Goal: Task Accomplishment & Management: Manage account settings

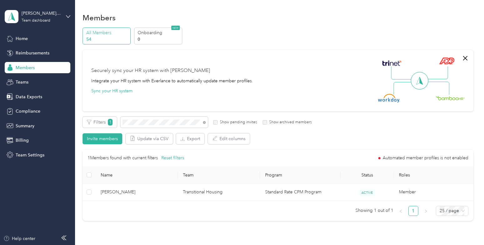
scroll to position [10, 0]
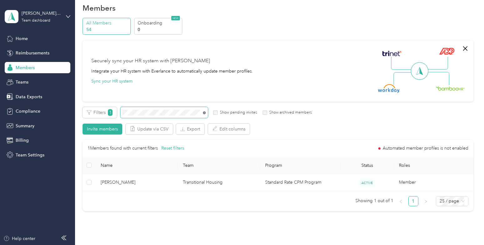
click at [205, 113] on icon at bounding box center [204, 112] width 3 height 3
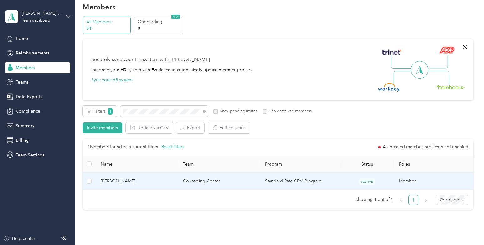
click at [169, 182] on span "[PERSON_NAME]" at bounding box center [137, 180] width 72 height 7
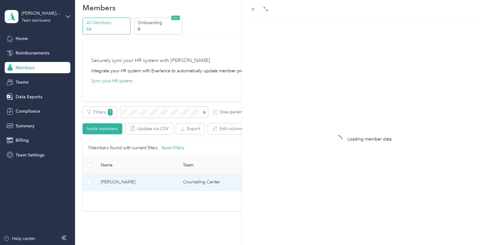
scroll to position [8, 0]
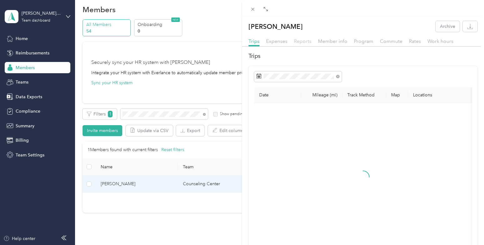
click at [304, 40] on span "Reports" at bounding box center [302, 41] width 17 height 6
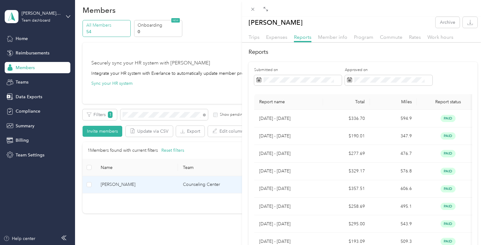
scroll to position [6, 0]
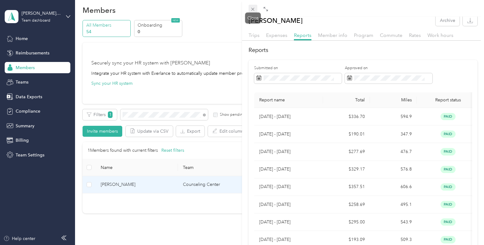
click at [254, 8] on icon at bounding box center [252, 9] width 5 height 5
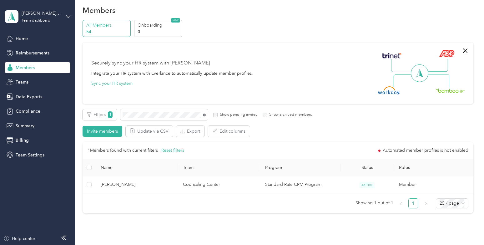
click at [205, 115] on icon at bounding box center [204, 114] width 3 height 3
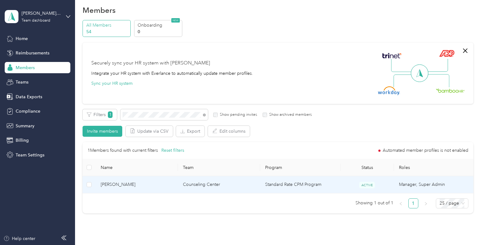
click at [160, 183] on span "[PERSON_NAME]" at bounding box center [137, 184] width 72 height 7
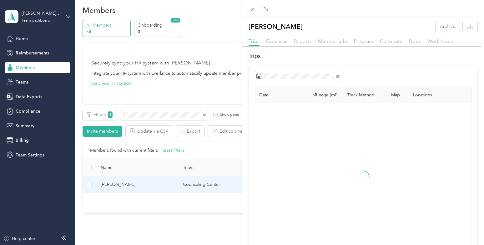
click at [299, 42] on span "Reports" at bounding box center [302, 41] width 17 height 6
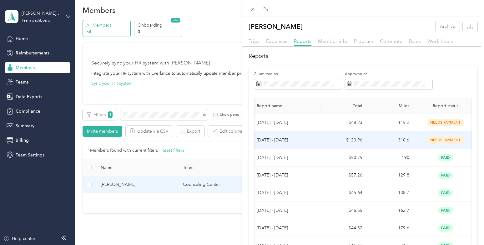
scroll to position [0, 0]
click at [331, 138] on td "$120.96" at bounding box center [343, 139] width 47 height 17
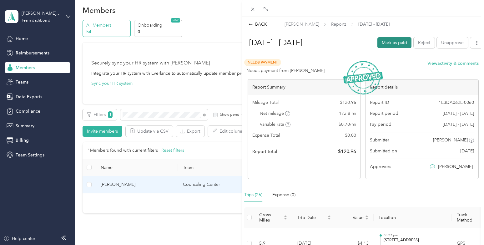
click at [390, 44] on button "Mark as paid" at bounding box center [394, 42] width 34 height 11
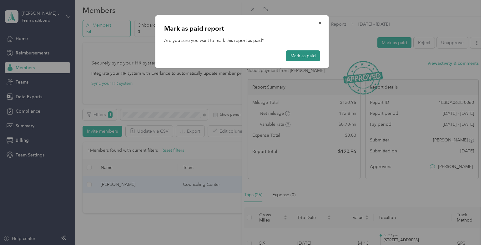
click at [305, 57] on button "Mark as paid" at bounding box center [303, 55] width 34 height 11
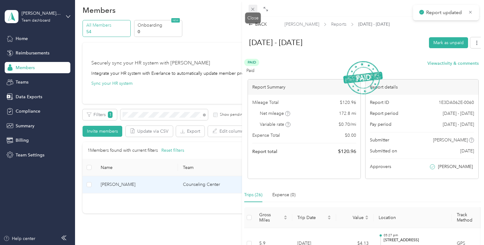
click at [252, 10] on icon at bounding box center [252, 9] width 5 height 5
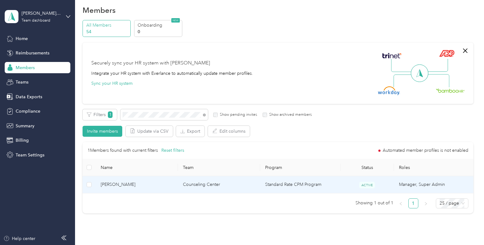
click at [241, 182] on td "Counseling Center" at bounding box center [219, 184] width 82 height 17
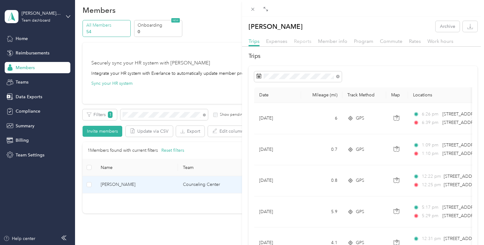
click at [303, 40] on span "Reports" at bounding box center [302, 41] width 17 height 6
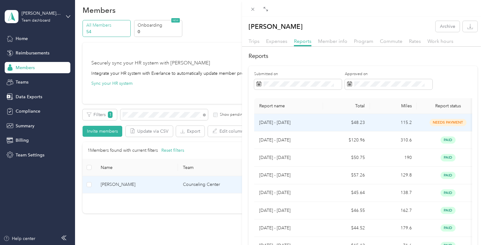
click at [335, 121] on td "$48.23" at bounding box center [346, 122] width 47 height 17
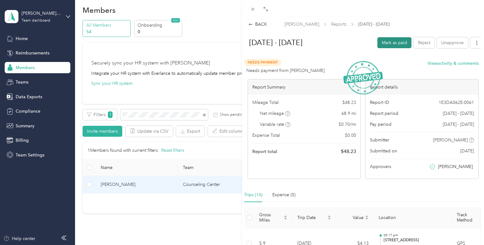
click at [398, 43] on button "Mark as paid" at bounding box center [394, 42] width 34 height 11
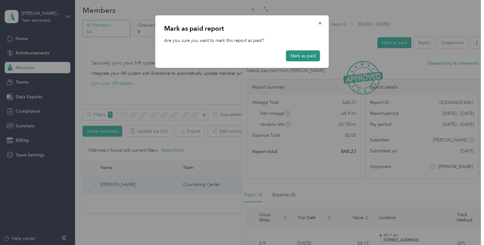
click at [300, 52] on button "Mark as paid" at bounding box center [303, 55] width 34 height 11
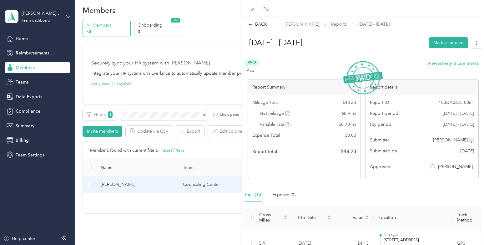
click at [251, 10] on icon at bounding box center [252, 9] width 5 height 5
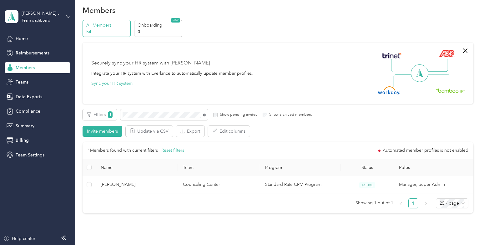
click at [204, 114] on icon at bounding box center [204, 114] width 3 height 3
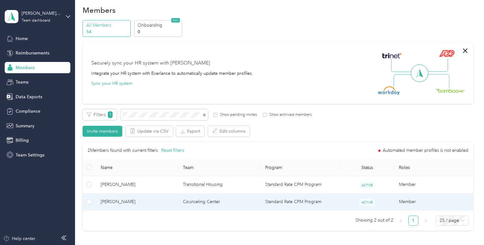
click at [164, 204] on span "[PERSON_NAME]" at bounding box center [137, 201] width 72 height 7
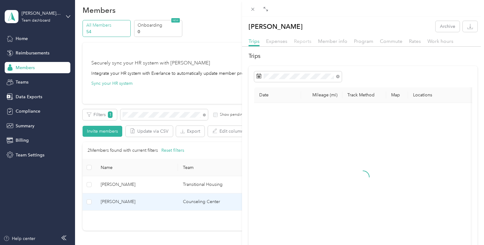
click at [304, 41] on span "Reports" at bounding box center [302, 41] width 17 height 6
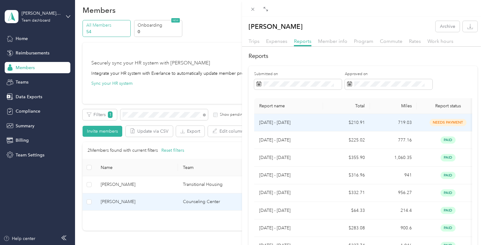
click at [337, 125] on td "$210.91" at bounding box center [346, 122] width 47 height 17
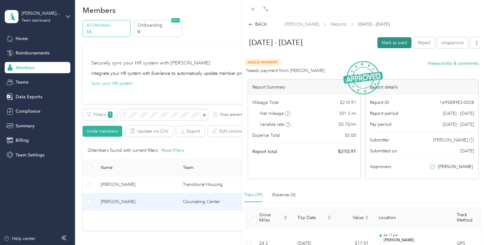
click at [391, 41] on button "Mark as paid" at bounding box center [394, 42] width 34 height 11
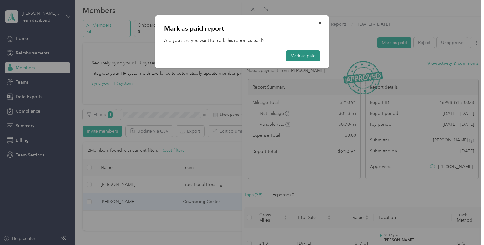
click at [306, 58] on button "Mark as paid" at bounding box center [303, 55] width 34 height 11
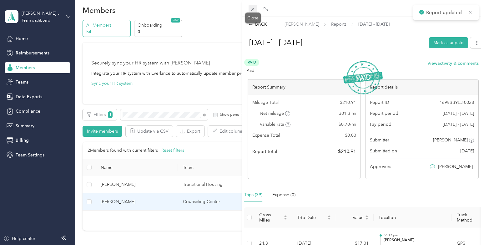
click at [252, 10] on icon at bounding box center [252, 9] width 5 height 5
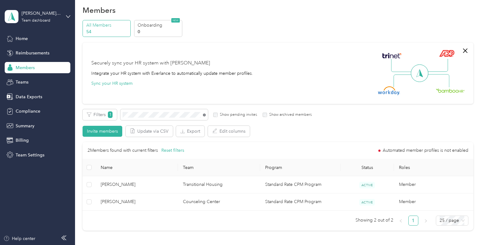
click at [204, 114] on icon at bounding box center [204, 114] width 3 height 3
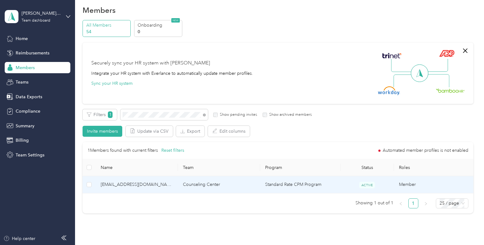
click at [161, 187] on span "[EMAIL_ADDRESS][DOMAIN_NAME]" at bounding box center [137, 184] width 72 height 7
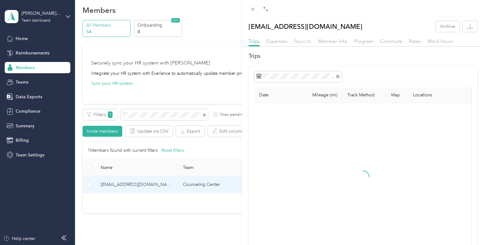
click at [304, 39] on span "Reports" at bounding box center [302, 41] width 17 height 6
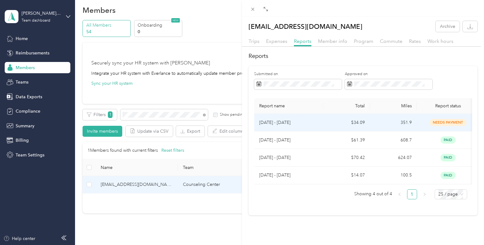
click at [321, 120] on td "[DATE] - [DATE]" at bounding box center [288, 122] width 69 height 17
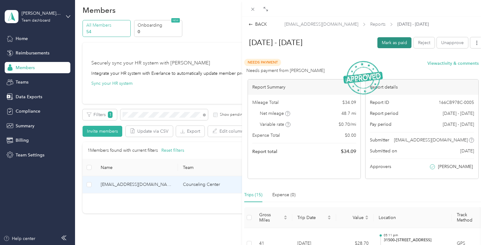
click at [392, 42] on button "Mark as paid" at bounding box center [394, 42] width 34 height 11
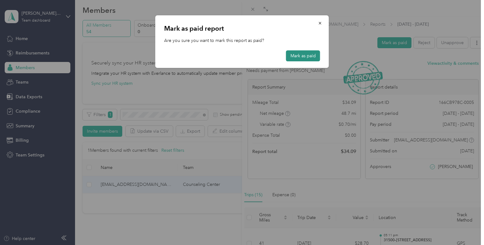
click at [296, 56] on button "Mark as paid" at bounding box center [303, 55] width 34 height 11
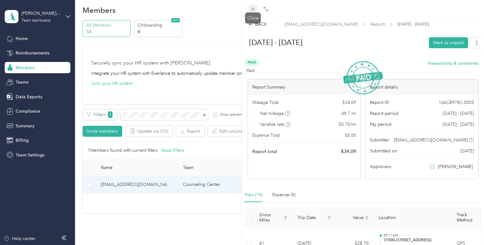
click at [252, 8] on icon at bounding box center [252, 9] width 3 height 3
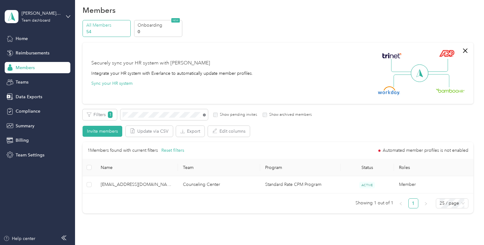
click at [204, 116] on icon at bounding box center [204, 114] width 3 height 3
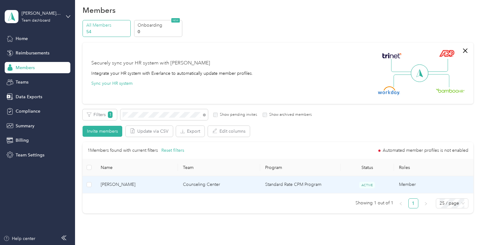
click at [178, 189] on td "Counseling Center" at bounding box center [219, 184] width 82 height 17
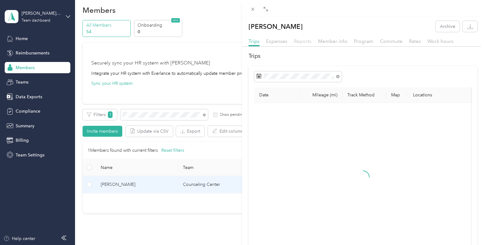
click at [305, 42] on span "Reports" at bounding box center [302, 41] width 17 height 6
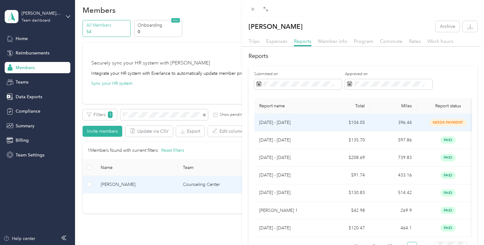
click at [331, 123] on td "$104.05" at bounding box center [346, 122] width 47 height 17
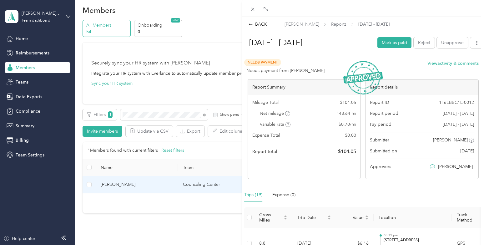
scroll to position [10, 0]
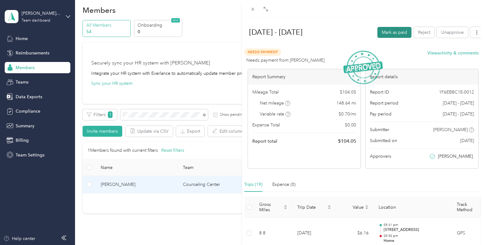
click at [394, 27] on button "Mark as paid" at bounding box center [394, 32] width 34 height 11
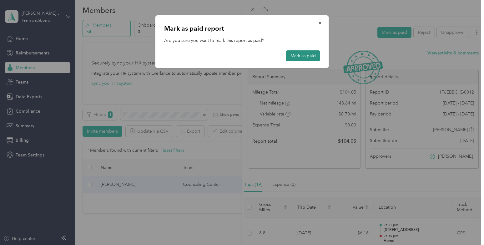
click at [297, 53] on button "Mark as paid" at bounding box center [303, 55] width 34 height 11
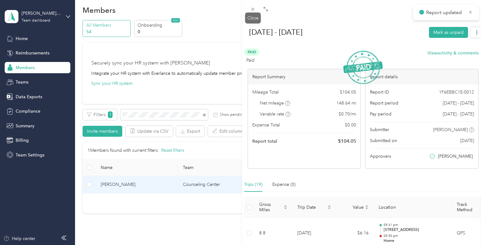
drag, startPoint x: 253, startPoint y: 10, endPoint x: 252, endPoint y: 13, distance: 3.5
click at [253, 12] on span at bounding box center [252, 9] width 9 height 9
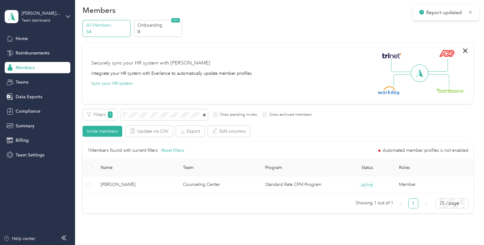
click at [203, 115] on icon at bounding box center [204, 114] width 3 height 3
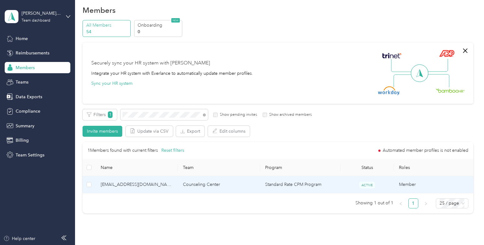
click at [158, 184] on span "[EMAIL_ADDRESS][DOMAIN_NAME]" at bounding box center [137, 184] width 72 height 7
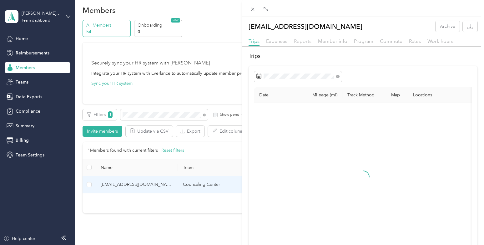
click at [305, 42] on span "Reports" at bounding box center [302, 41] width 17 height 6
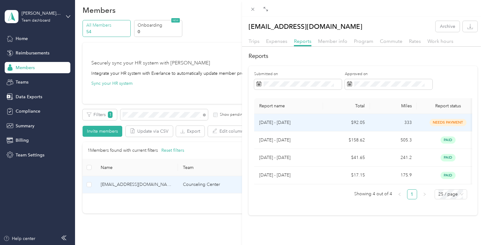
click at [314, 122] on p "[DATE] - [DATE]" at bounding box center [288, 122] width 59 height 7
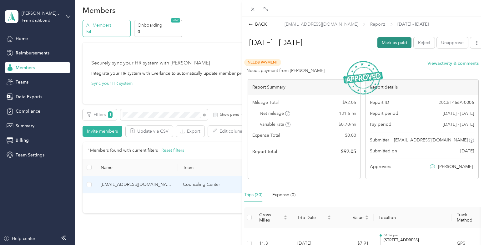
click at [396, 42] on button "Mark as paid" at bounding box center [394, 42] width 34 height 11
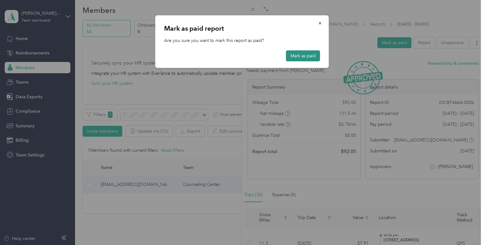
click at [303, 54] on button "Mark as paid" at bounding box center [303, 55] width 34 height 11
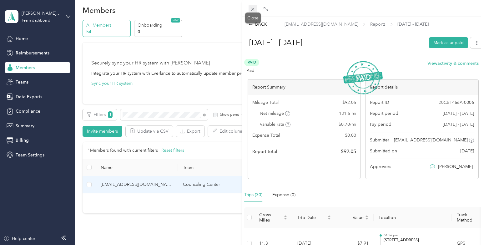
click at [252, 10] on icon at bounding box center [252, 9] width 3 height 3
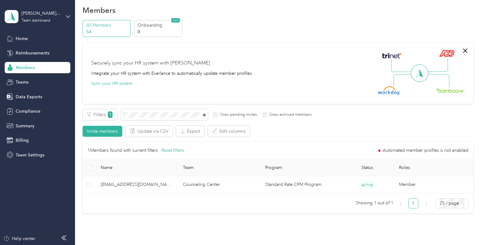
click at [204, 115] on icon at bounding box center [204, 114] width 3 height 3
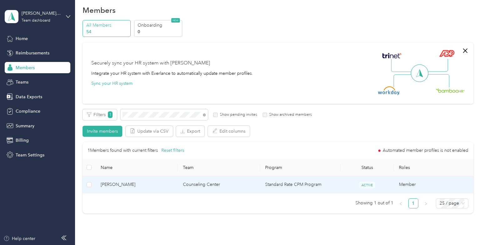
click at [166, 185] on span "[PERSON_NAME]" at bounding box center [137, 184] width 72 height 7
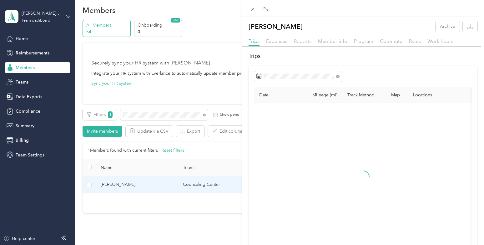
click at [305, 43] on span "Reports" at bounding box center [302, 41] width 17 height 6
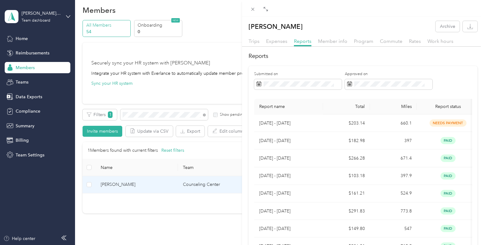
scroll to position [1, 0]
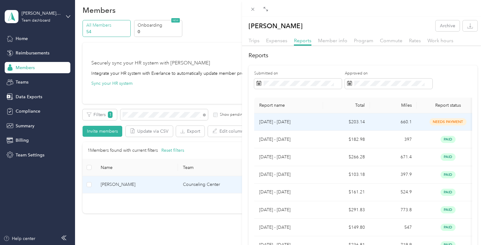
click at [313, 122] on p "[DATE] - [DATE]" at bounding box center [288, 121] width 59 height 7
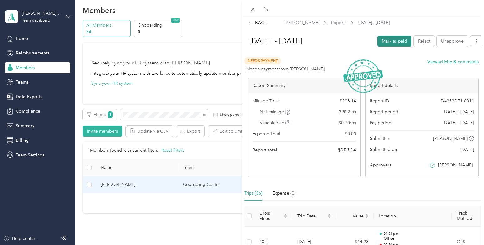
click at [394, 43] on button "Mark as paid" at bounding box center [394, 41] width 34 height 11
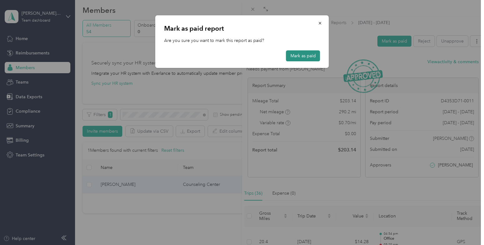
click at [307, 55] on button "Mark as paid" at bounding box center [303, 55] width 34 height 11
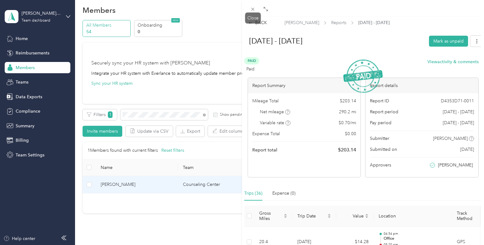
click at [251, 9] on icon at bounding box center [252, 9] width 5 height 5
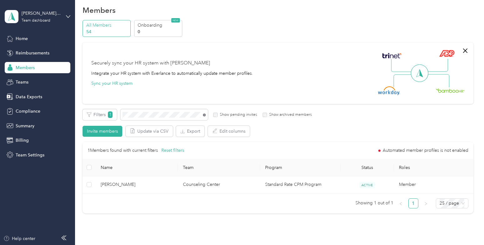
click at [203, 113] on icon at bounding box center [204, 114] width 3 height 3
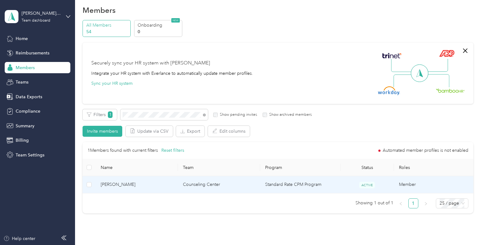
click at [175, 183] on td "[PERSON_NAME]" at bounding box center [137, 184] width 82 height 17
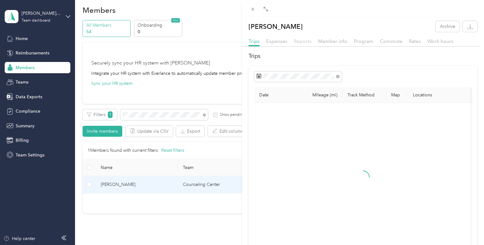
click at [308, 41] on span "Reports" at bounding box center [302, 41] width 17 height 6
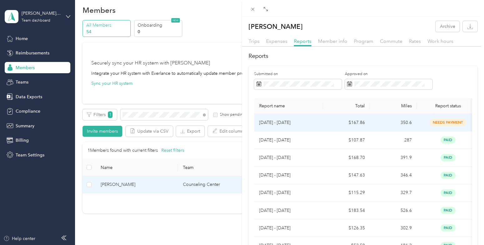
click at [331, 127] on td "$167.86" at bounding box center [346, 122] width 47 height 17
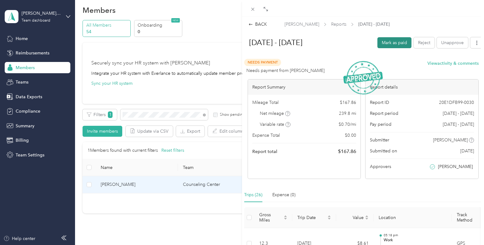
click at [397, 45] on button "Mark as paid" at bounding box center [394, 42] width 34 height 11
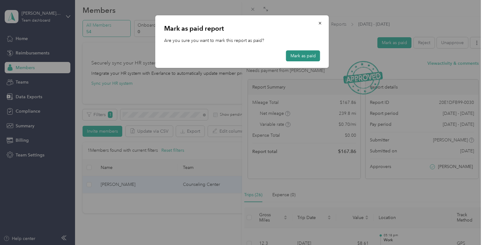
click at [295, 57] on button "Mark as paid" at bounding box center [303, 55] width 34 height 11
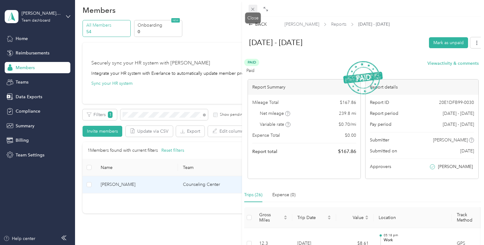
click at [252, 8] on icon at bounding box center [252, 9] width 5 height 5
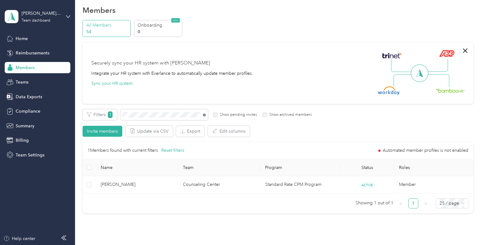
click at [205, 116] on icon at bounding box center [204, 114] width 3 height 3
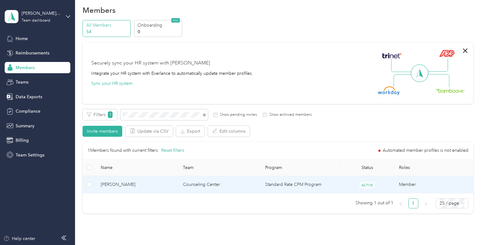
click at [172, 185] on span "[PERSON_NAME]" at bounding box center [137, 184] width 72 height 7
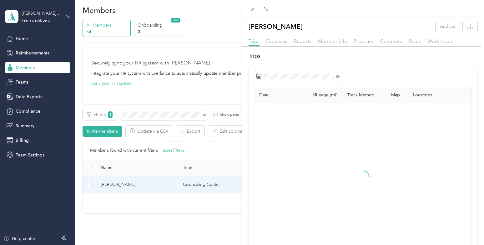
click at [300, 44] on div "Reports" at bounding box center [302, 41] width 17 height 8
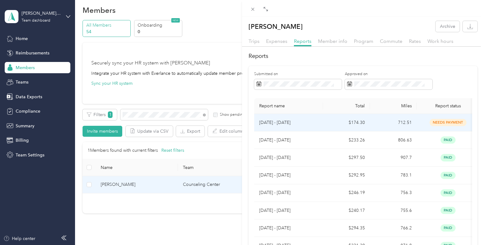
click at [317, 122] on p "[DATE] - [DATE]" at bounding box center [288, 122] width 59 height 7
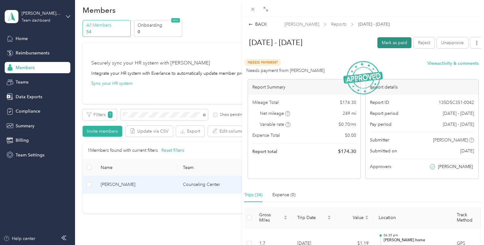
click at [396, 43] on button "Mark as paid" at bounding box center [394, 42] width 34 height 11
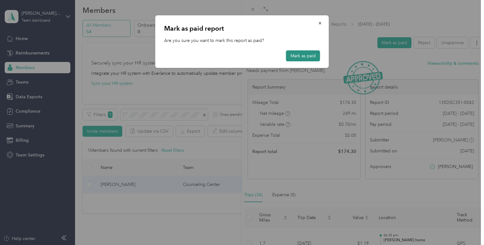
click at [309, 55] on button "Mark as paid" at bounding box center [303, 55] width 34 height 11
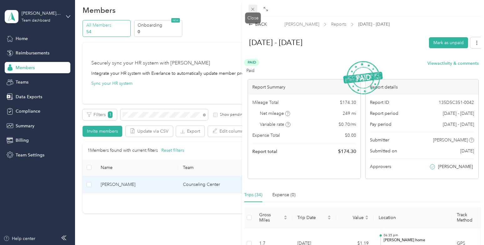
click at [254, 8] on icon at bounding box center [252, 9] width 5 height 5
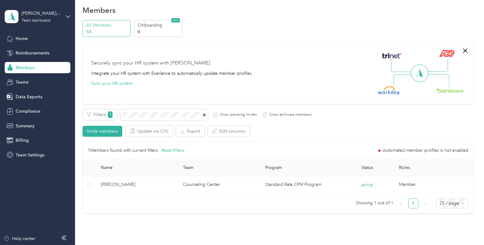
click at [203, 115] on icon at bounding box center [203, 114] width 1 height 1
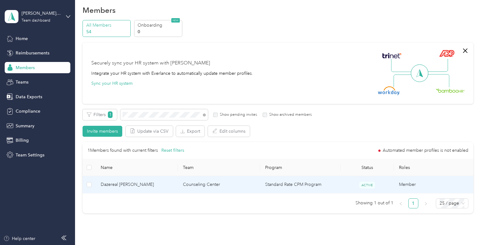
click at [149, 183] on span "Dazereal [PERSON_NAME]" at bounding box center [137, 184] width 72 height 7
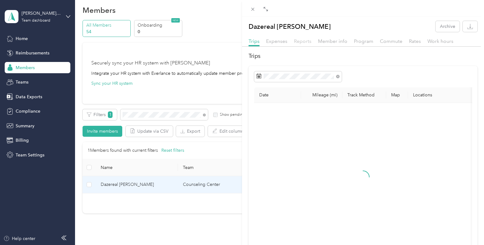
click at [302, 40] on span "Reports" at bounding box center [302, 41] width 17 height 6
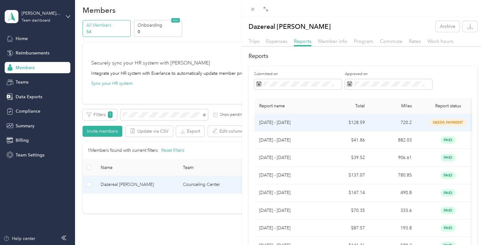
click at [321, 124] on td "[DATE] - [DATE]" at bounding box center [288, 122] width 69 height 17
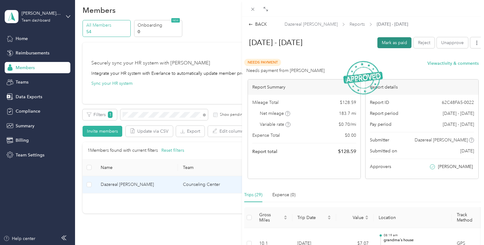
click at [385, 42] on button "Mark as paid" at bounding box center [394, 42] width 34 height 11
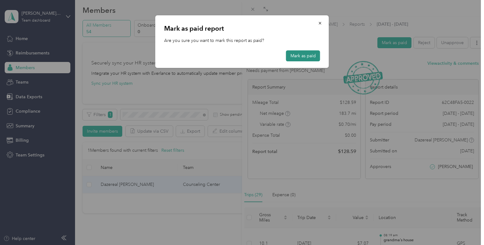
click at [307, 59] on button "Mark as paid" at bounding box center [303, 55] width 34 height 11
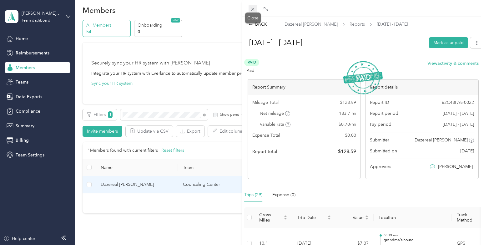
click at [253, 9] on icon at bounding box center [252, 9] width 5 height 5
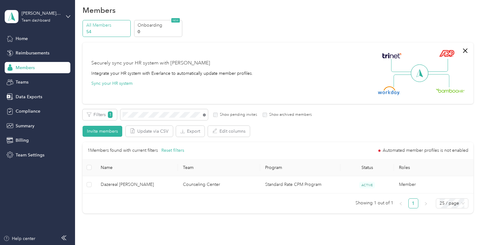
click at [204, 114] on icon at bounding box center [204, 114] width 3 height 3
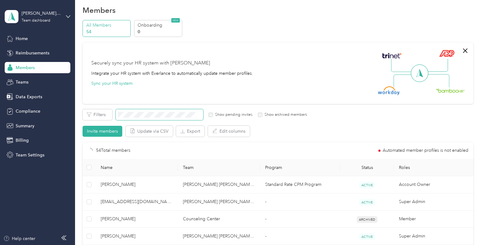
click at [196, 114] on span at bounding box center [198, 114] width 5 height 7
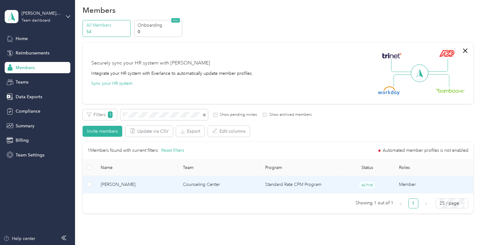
click at [153, 179] on td "[PERSON_NAME]" at bounding box center [137, 184] width 82 height 17
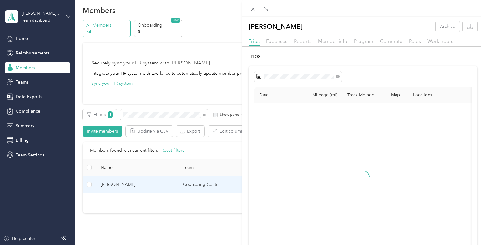
click at [298, 41] on span "Reports" at bounding box center [302, 41] width 17 height 6
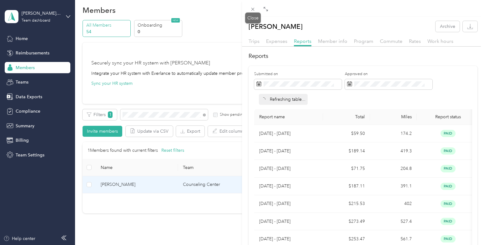
drag, startPoint x: 254, startPoint y: 8, endPoint x: 249, endPoint y: 14, distance: 7.5
click at [254, 8] on icon at bounding box center [252, 9] width 5 height 5
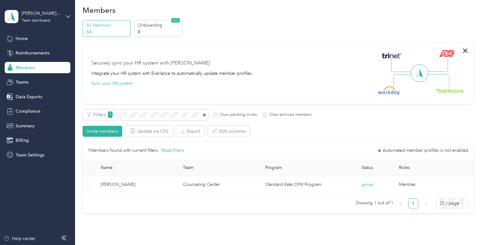
click at [203, 115] on icon at bounding box center [203, 114] width 1 height 1
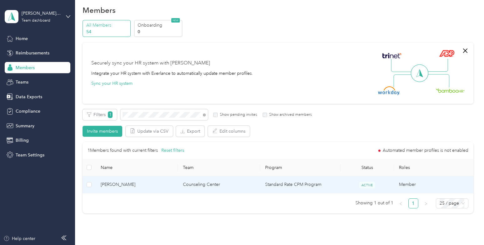
click at [171, 187] on span "[PERSON_NAME]" at bounding box center [137, 184] width 72 height 7
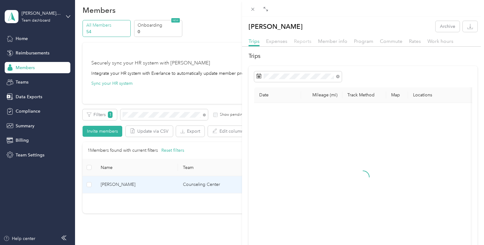
click at [299, 41] on span "Reports" at bounding box center [302, 41] width 17 height 6
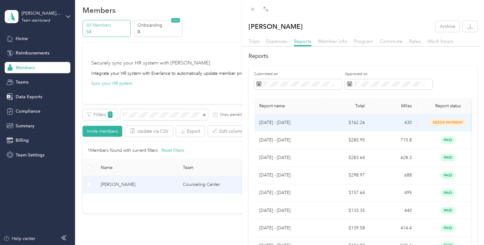
click at [317, 121] on p "[DATE] - [DATE]" at bounding box center [288, 122] width 59 height 7
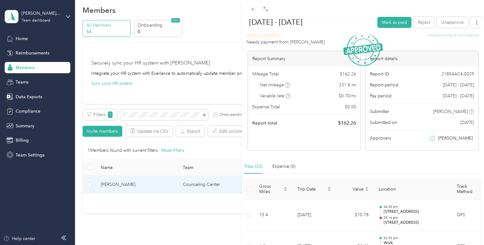
scroll to position [30, 0]
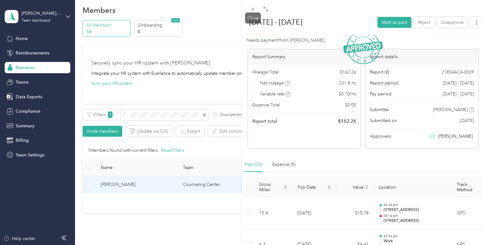
drag, startPoint x: 255, startPoint y: 10, endPoint x: 250, endPoint y: 50, distance: 40.3
click at [255, 10] on icon at bounding box center [252, 9] width 5 height 5
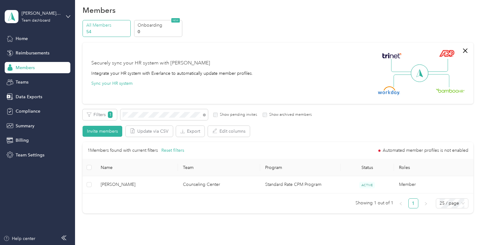
drag, startPoint x: 204, startPoint y: 115, endPoint x: 199, endPoint y: 117, distance: 5.2
click at [204, 115] on icon at bounding box center [204, 114] width 3 height 3
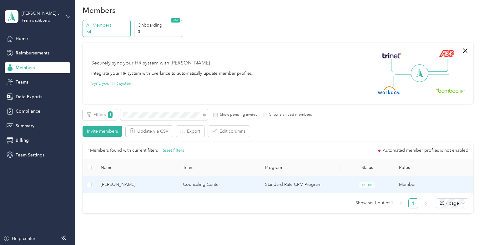
click at [233, 186] on td "Counseling Center" at bounding box center [219, 184] width 82 height 17
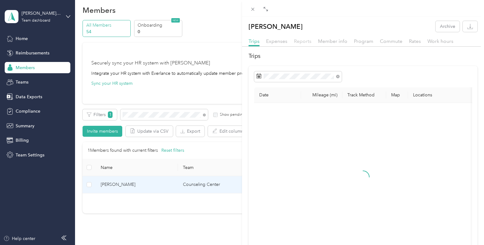
click at [304, 41] on span "Reports" at bounding box center [302, 41] width 17 height 6
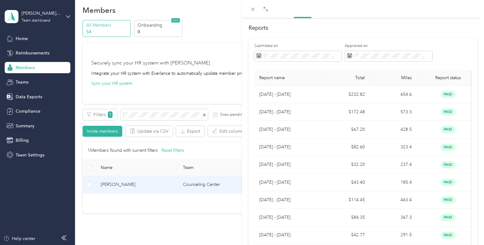
scroll to position [81, 0]
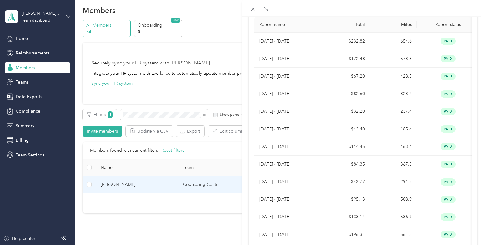
click at [253, 10] on icon at bounding box center [252, 9] width 3 height 3
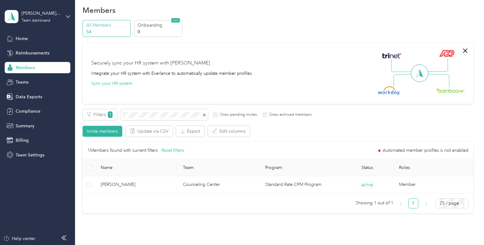
scroll to position [66, 0]
click at [204, 114] on icon at bounding box center [204, 114] width 3 height 3
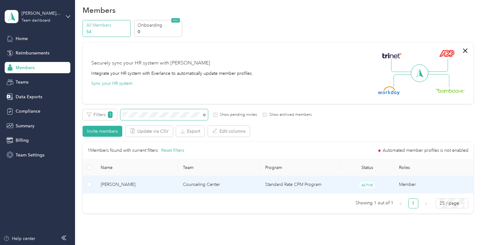
click at [165, 184] on span "[PERSON_NAME]" at bounding box center [137, 184] width 72 height 7
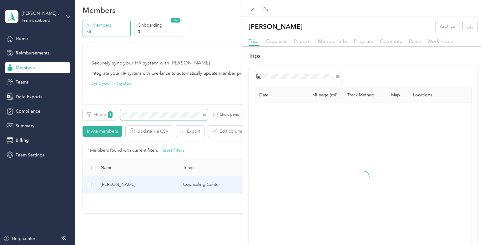
click at [305, 42] on span "Reports" at bounding box center [302, 41] width 17 height 6
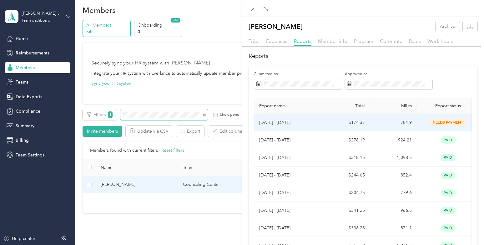
click at [320, 127] on td "[DATE] - [DATE]" at bounding box center [288, 122] width 69 height 17
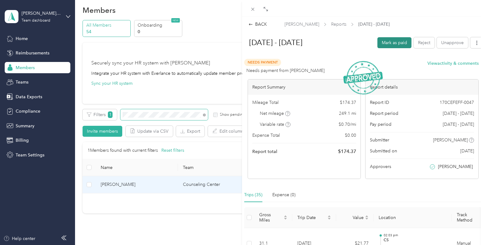
click at [398, 43] on button "Mark as paid" at bounding box center [394, 42] width 34 height 11
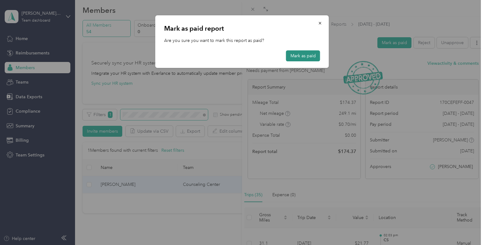
click at [299, 56] on button "Mark as paid" at bounding box center [303, 55] width 34 height 11
